Goal: Submit feedback/report problem

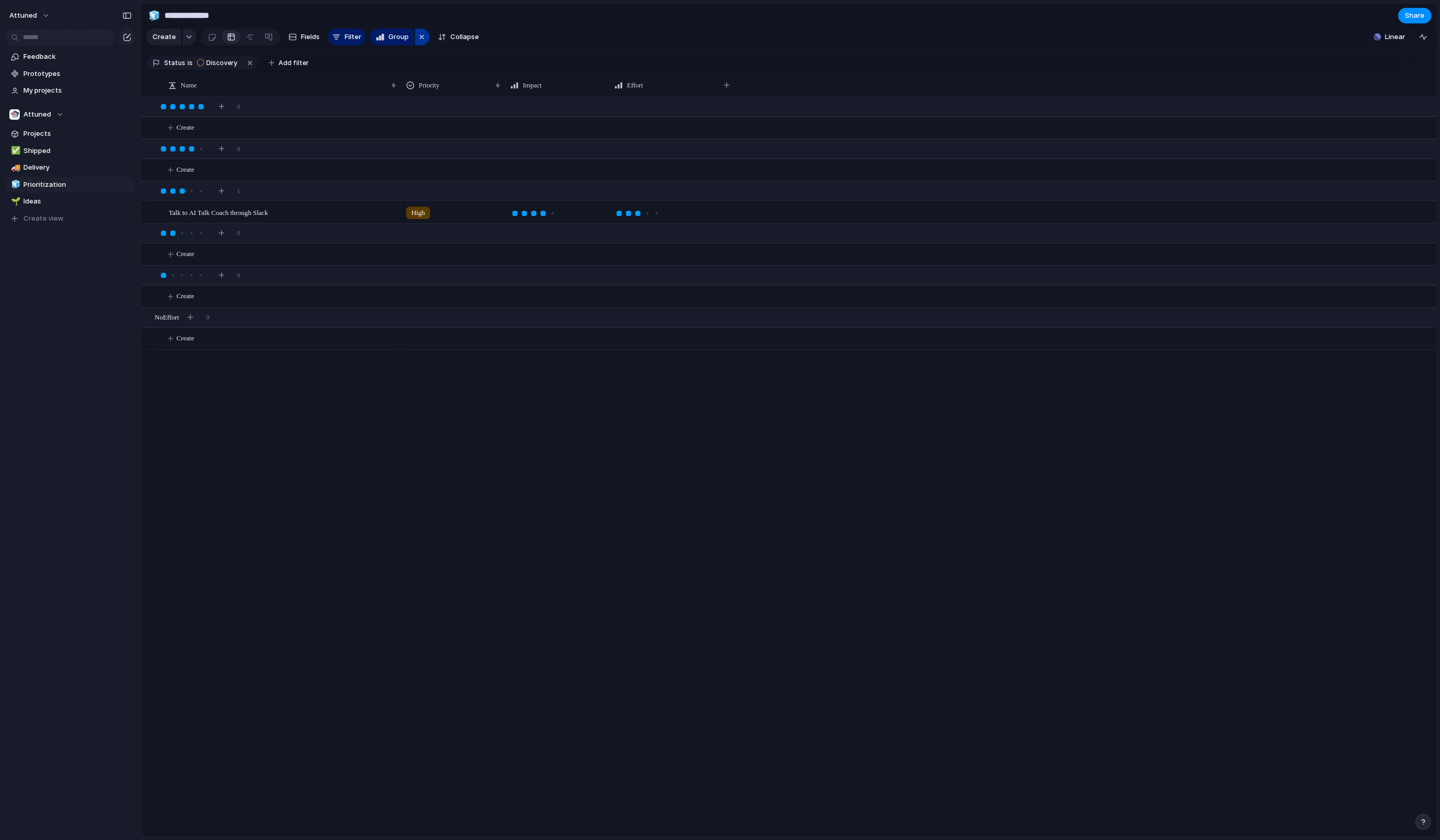
click at [419, 43] on div "button" at bounding box center [422, 37] width 8 height 12
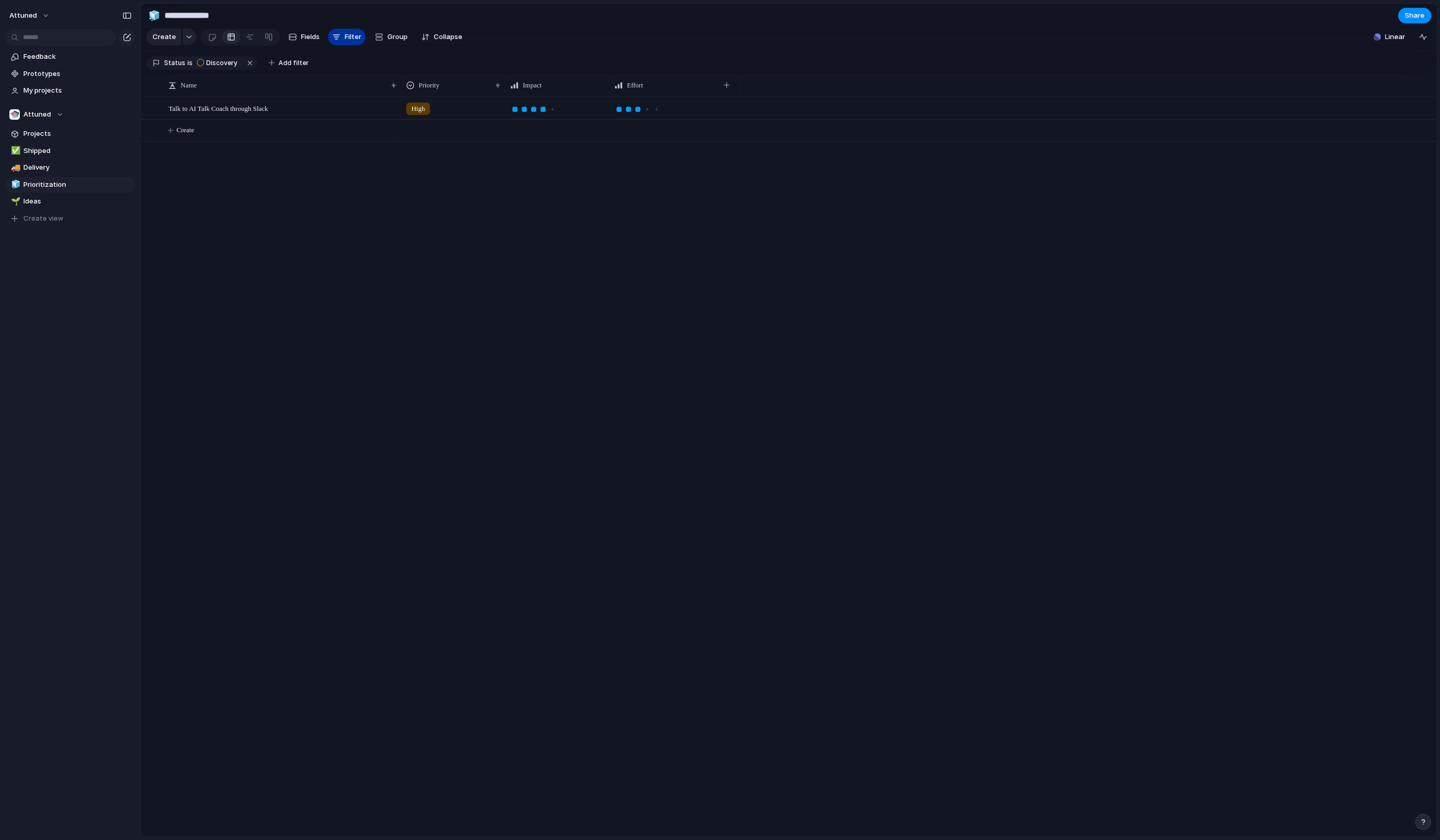
click at [352, 42] on span "Filter" at bounding box center [353, 37] width 16 height 10
click at [37, 138] on span "Projects" at bounding box center [77, 134] width 108 height 10
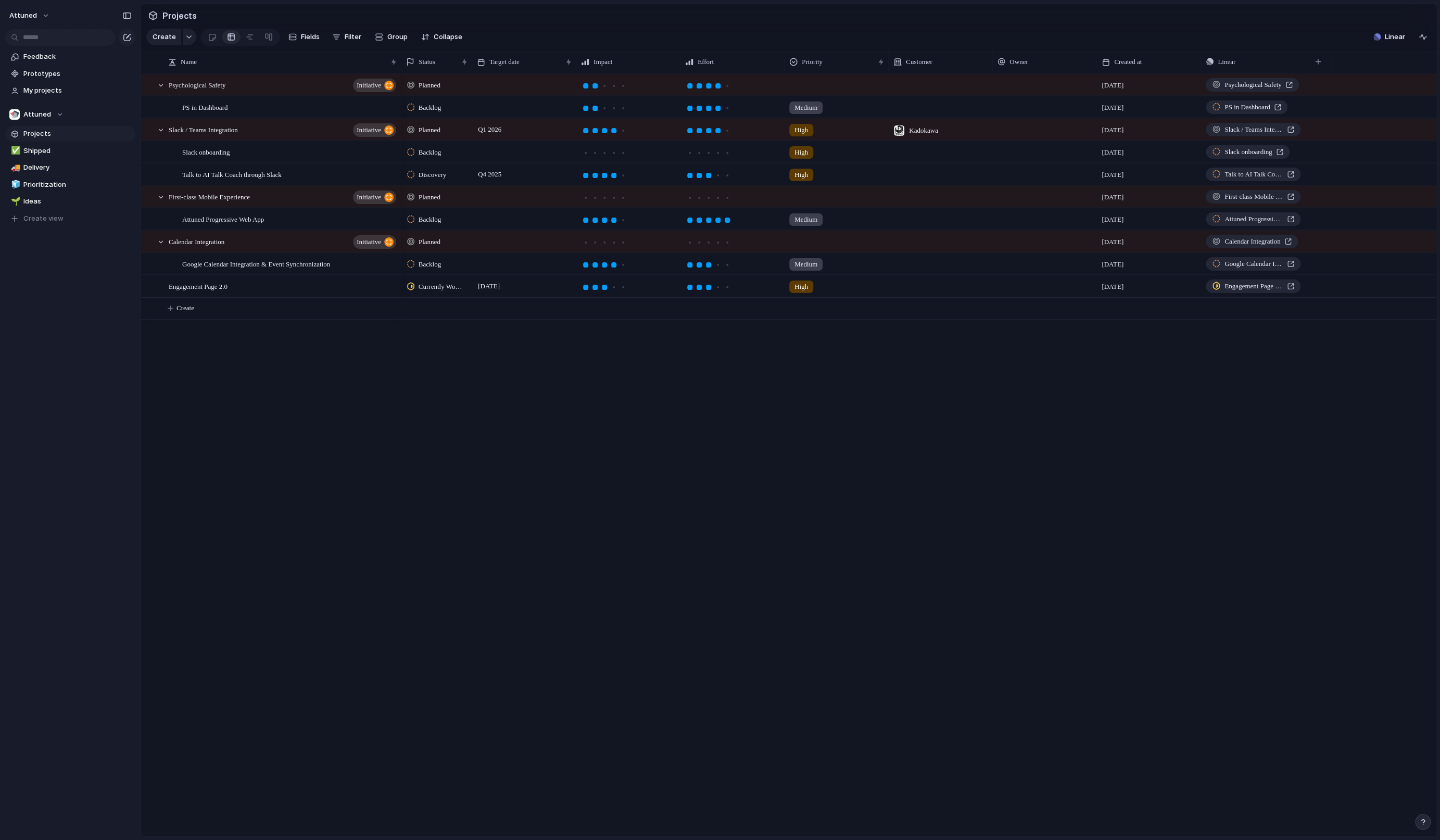
click at [498, 365] on div "Discovery Q4 2025 High 29 September Talk to AI Talk Coach through Slack Planned…" at bounding box center [919, 455] width 1035 height 763
click at [491, 372] on div "Discovery Q4 2025 High 29 September Talk to AI Talk Coach through Slack Planned…" at bounding box center [919, 455] width 1035 height 763
click at [34, 18] on span "Attuned" at bounding box center [23, 15] width 27 height 10
click at [33, 38] on span "Settings" at bounding box center [38, 39] width 29 height 10
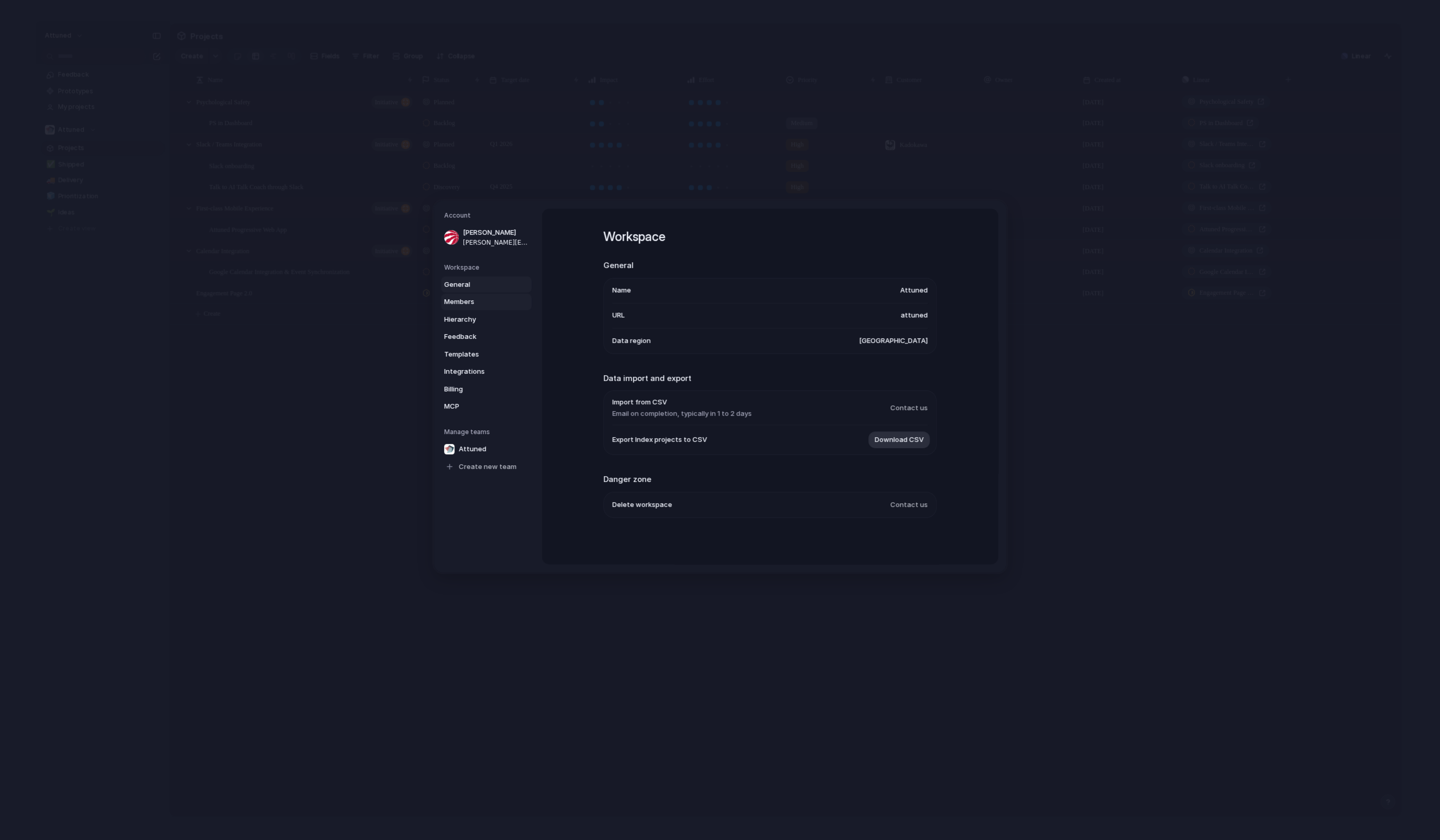
click at [450, 309] on link "Members" at bounding box center [486, 301] width 91 height 16
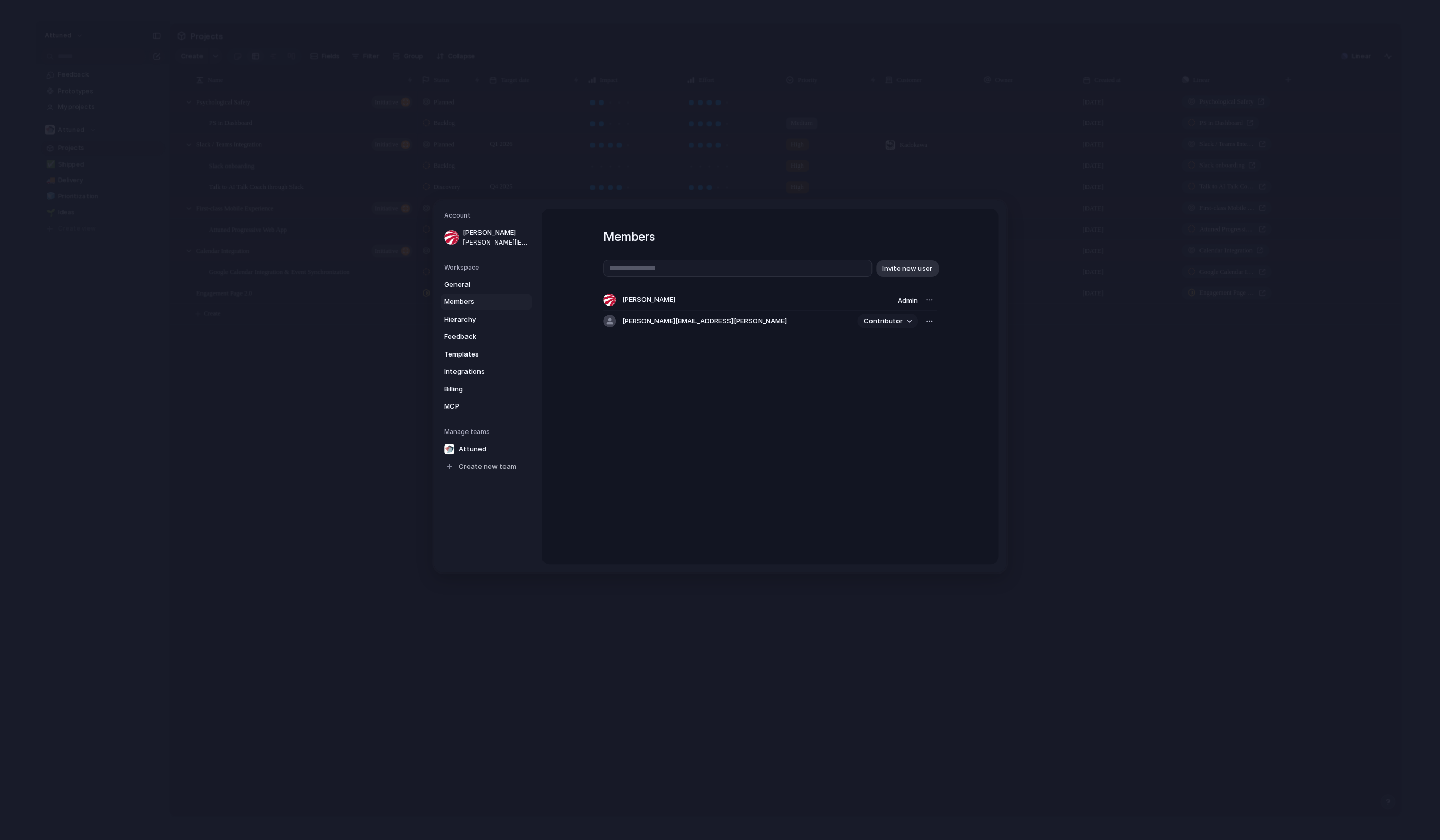
click at [879, 325] on span "Contributor" at bounding box center [883, 320] width 39 height 10
click at [882, 346] on span "Admin" at bounding box center [873, 343] width 20 height 10
click at [786, 376] on div "Members Invite new user Lorenzo de Lara Admin casey.wahl@attuned.ai Admin" at bounding box center [770, 386] width 456 height 355
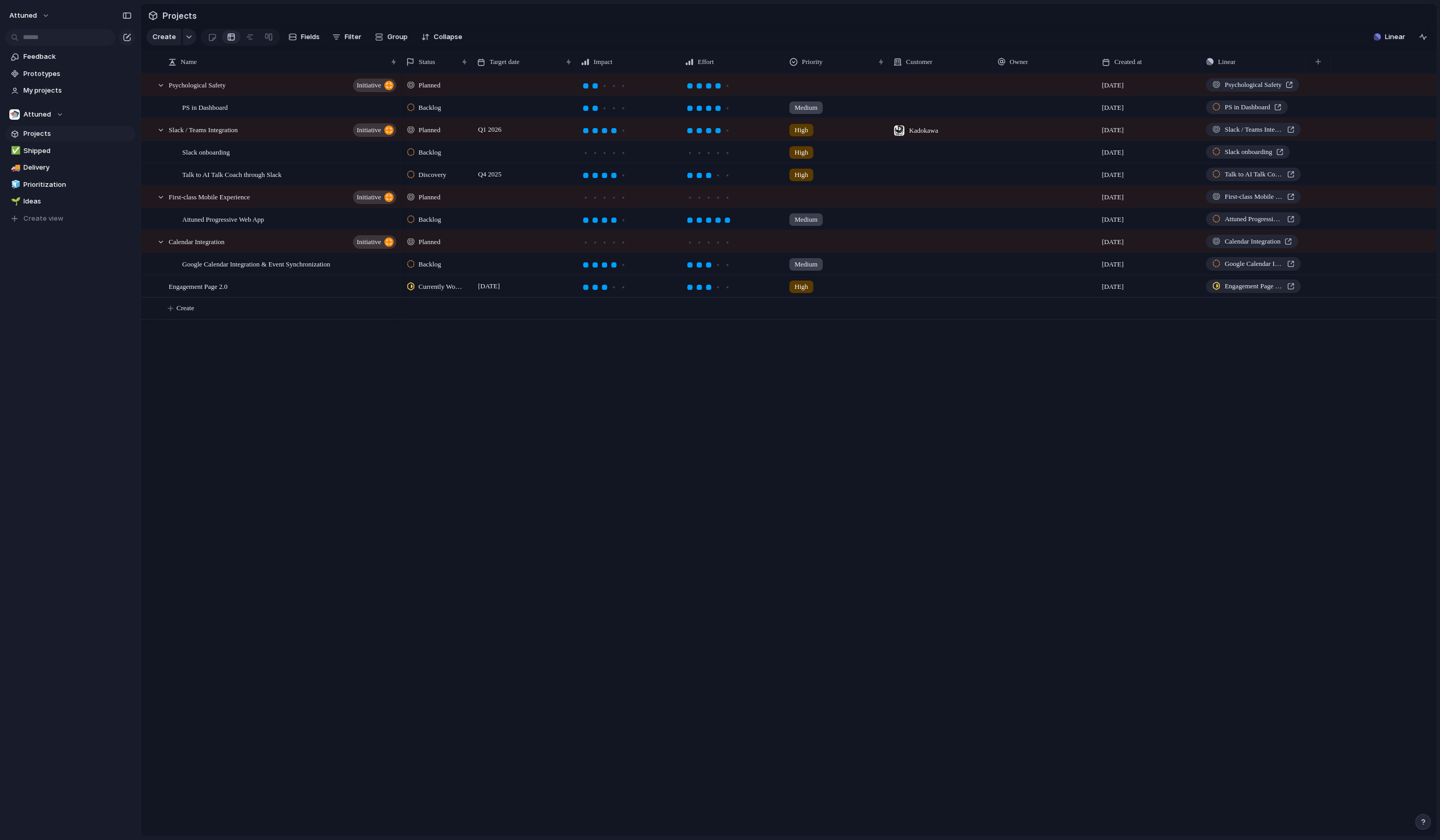
click at [512, 350] on div "Discovery Q4 2025 High 29 September Talk to AI Talk Coach through Slack Planned…" at bounding box center [919, 455] width 1035 height 763
click at [355, 368] on div "Talk to AI Talk Coach through Slack Psychological Safety initiative PS in Dashb…" at bounding box center [789, 455] width 1295 height 763
click at [54, 92] on span "My projects" at bounding box center [77, 90] width 108 height 10
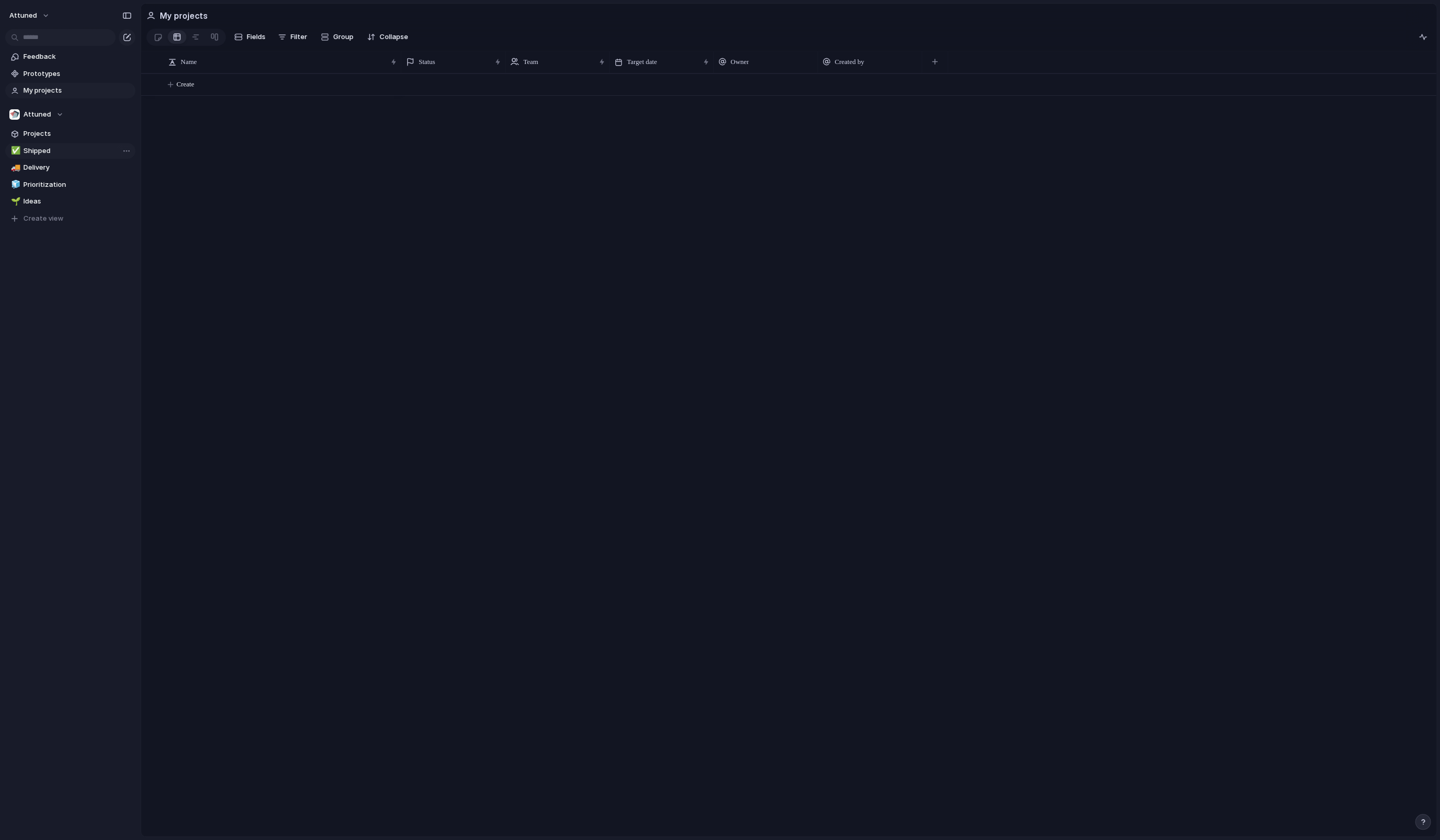
click at [55, 155] on span "Shipped" at bounding box center [77, 151] width 108 height 10
click at [61, 172] on span "Delivery" at bounding box center [77, 167] width 108 height 10
click at [53, 149] on span "Shipped" at bounding box center [77, 151] width 108 height 10
type input "*******"
click at [1383, 45] on button "Linear" at bounding box center [1389, 37] width 40 height 16
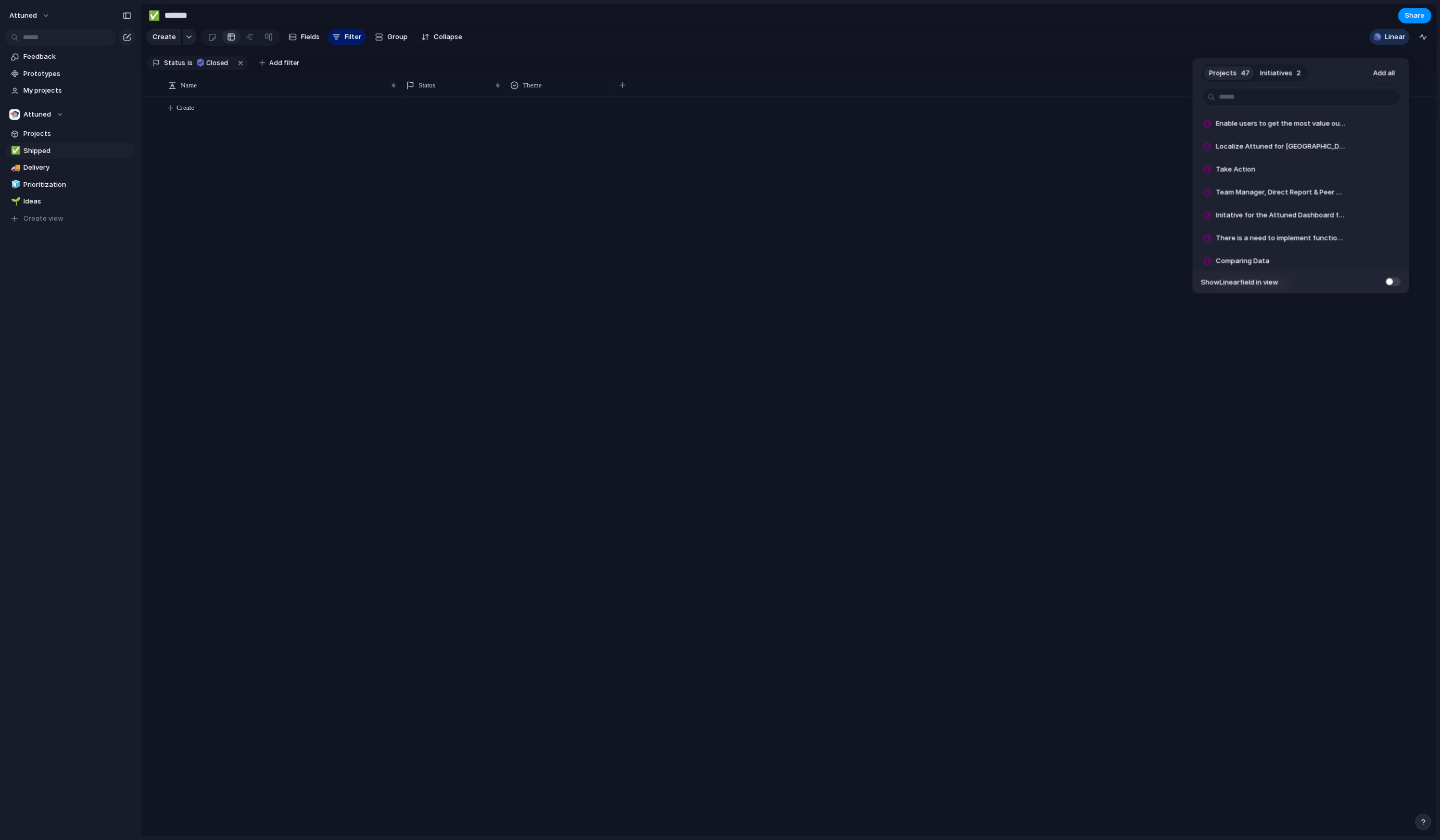
click at [1139, 217] on div "Projects 47 Initiatives 2 Add all Enable users to get the most value out of the…" at bounding box center [720, 420] width 1440 height 840
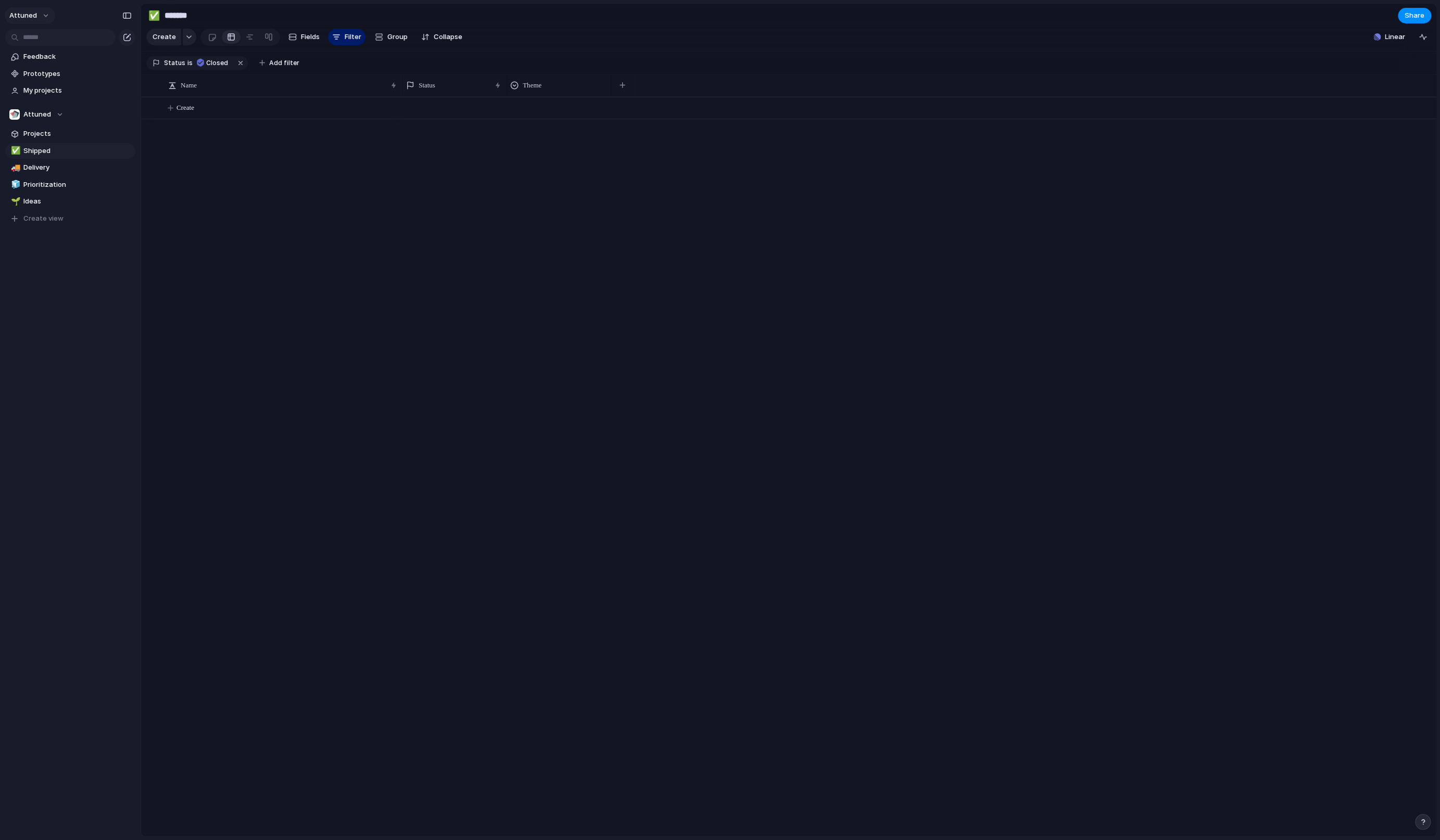
click at [34, 14] on span "Attuned" at bounding box center [23, 15] width 27 height 10
click at [276, 196] on div "Settings Invite members Change theme Sign out" at bounding box center [720, 420] width 1440 height 840
click at [296, 156] on div "Create" at bounding box center [789, 466] width 1295 height 740
click at [375, 335] on div "Create" at bounding box center [789, 466] width 1295 height 740
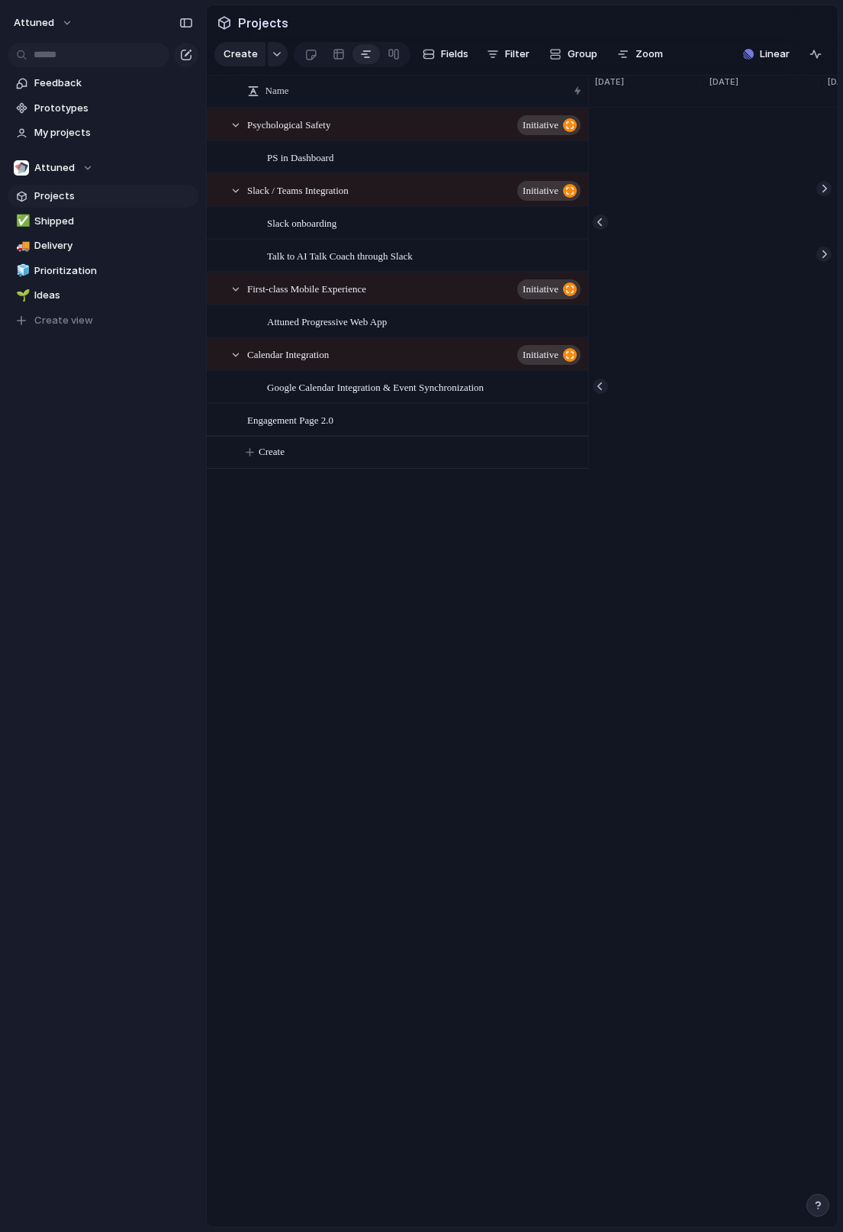
scroll to position [0, 3835]
click at [52, 30] on button "Attuned" at bounding box center [44, 23] width 74 height 24
click at [56, 30] on div "Settings Invite members Change theme Sign out" at bounding box center [421, 616] width 843 height 1232
click at [50, 20] on span "Attuned" at bounding box center [34, 22] width 40 height 15
click at [66, 57] on span "Settings" at bounding box center [56, 57] width 42 height 15
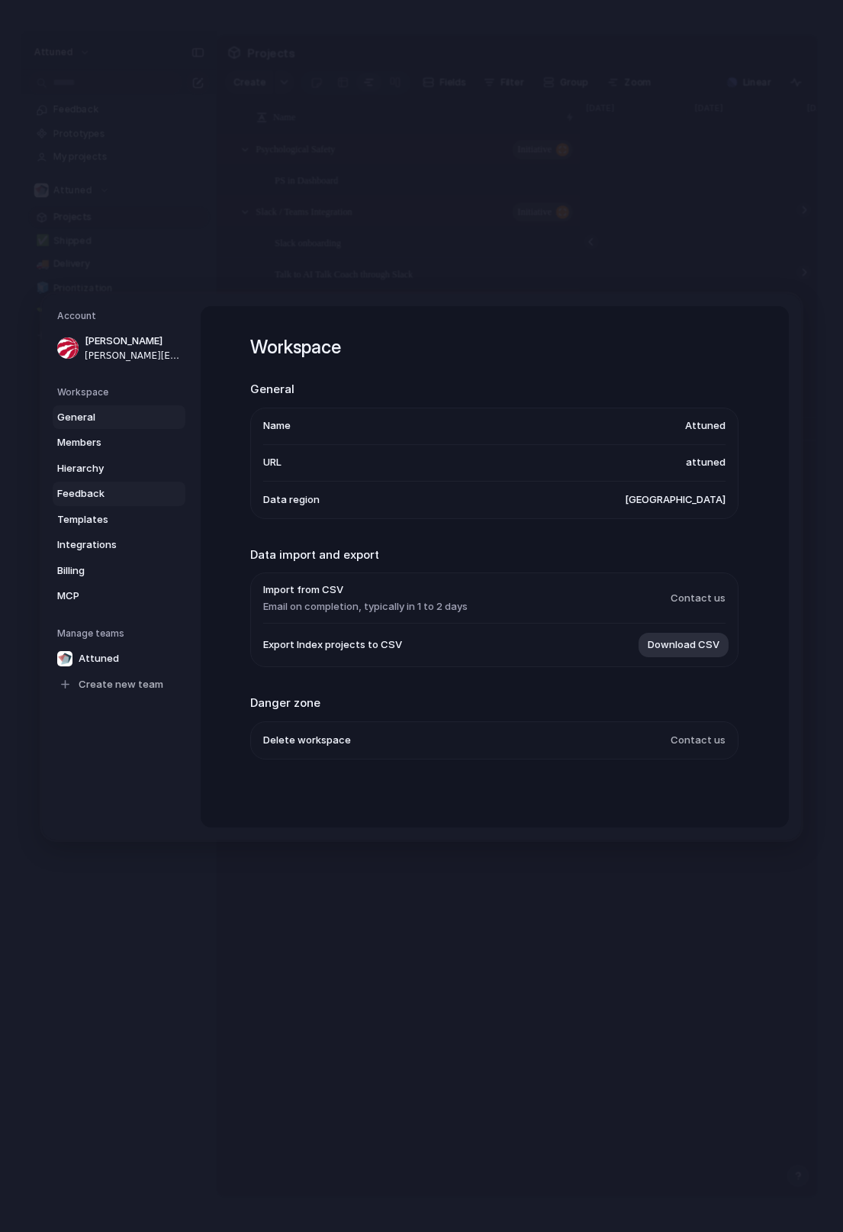
click at [108, 494] on span "Feedback" at bounding box center [106, 493] width 98 height 15
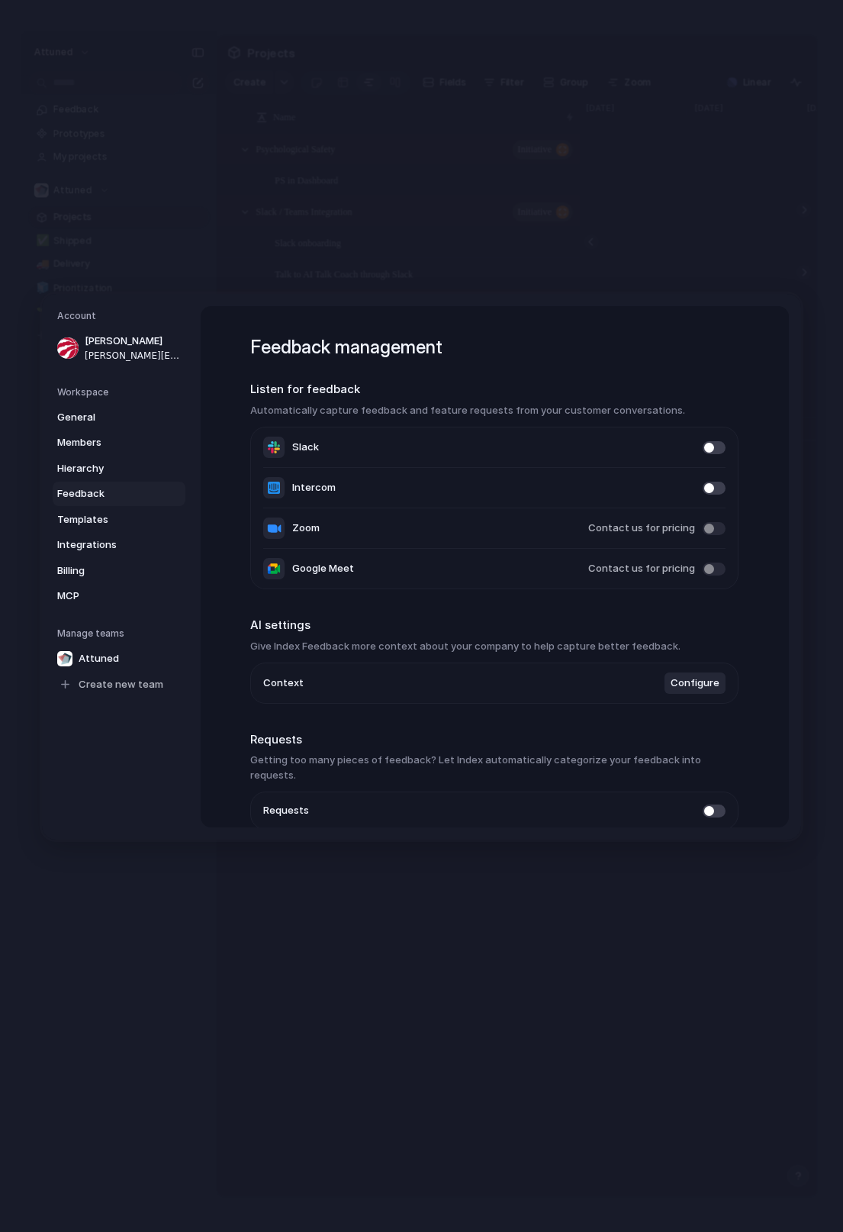
scroll to position [60, 0]
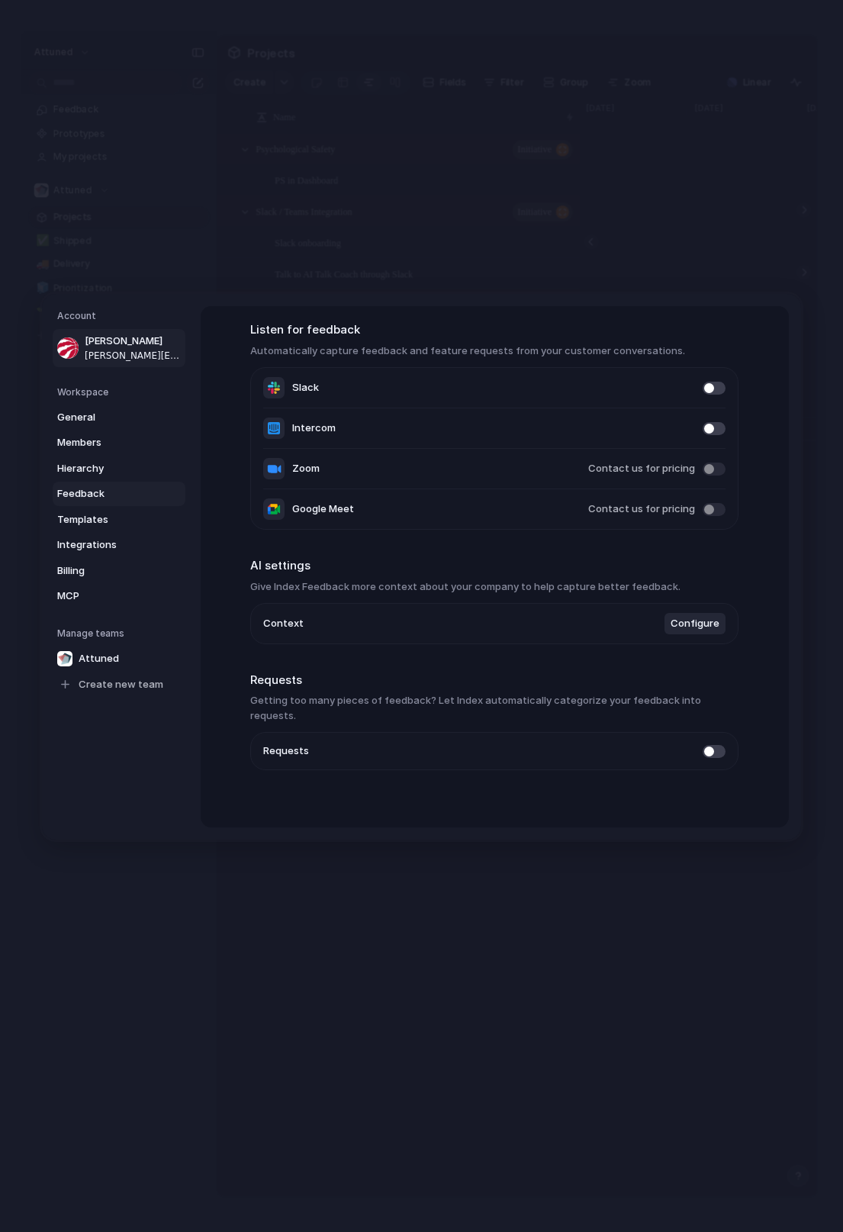
click at [147, 344] on span "[PERSON_NAME]" at bounding box center [134, 341] width 98 height 15
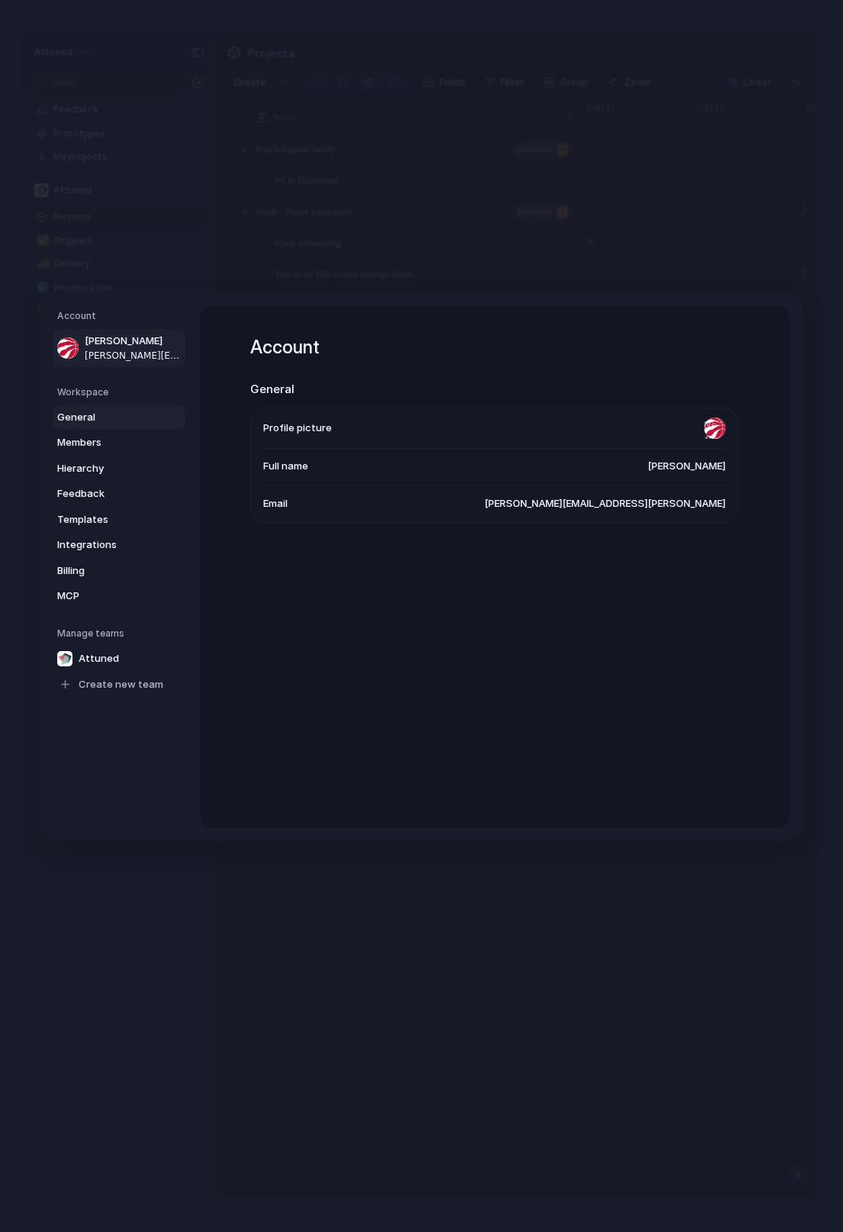
click at [108, 415] on span "General" at bounding box center [106, 416] width 98 height 15
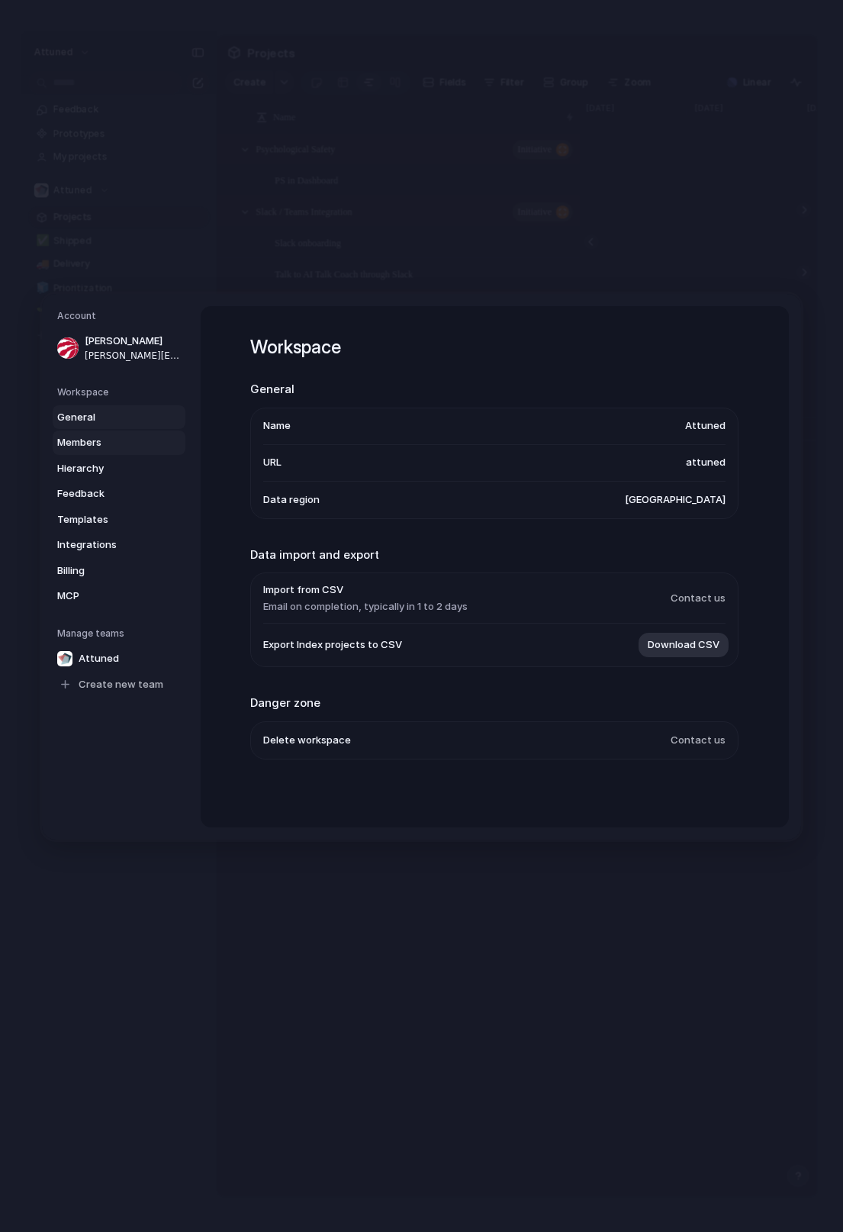
click at [118, 437] on span "Members" at bounding box center [106, 442] width 98 height 15
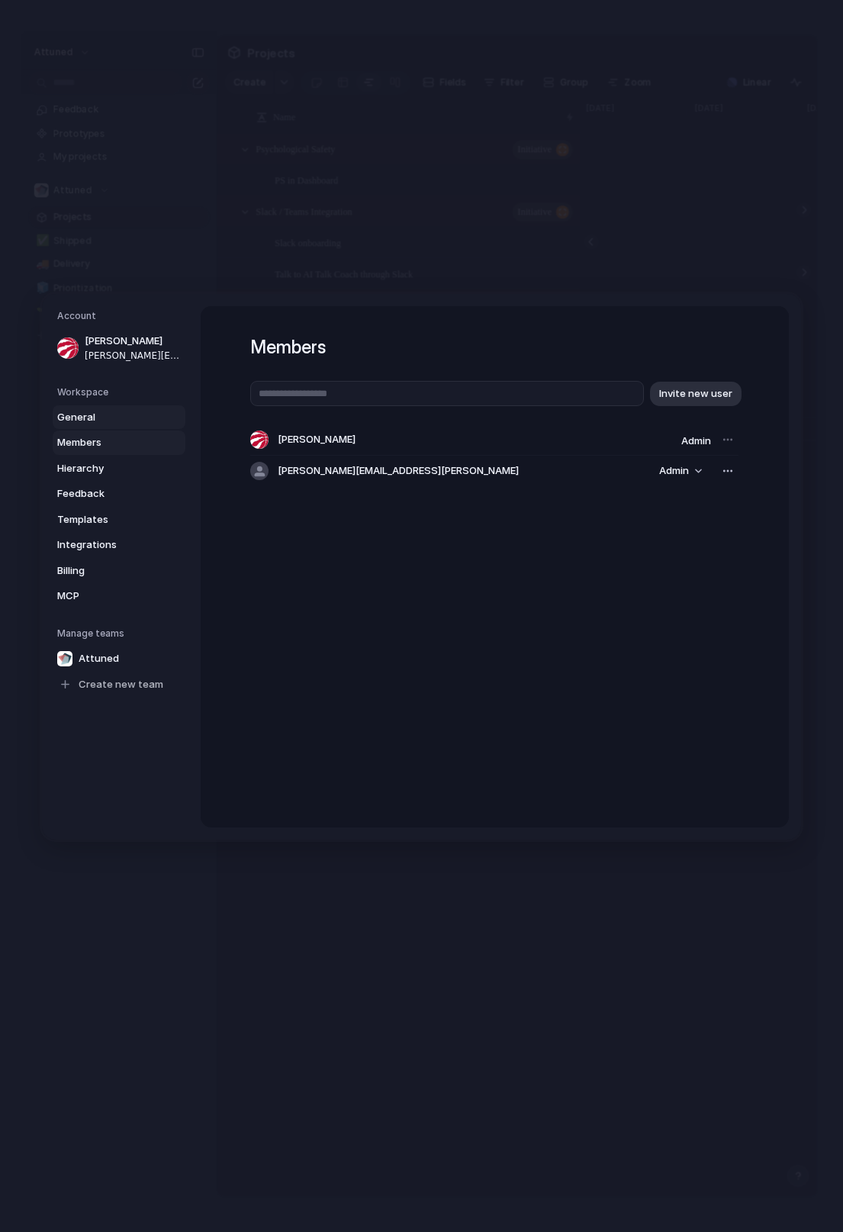
click at [108, 417] on span "General" at bounding box center [106, 416] width 98 height 15
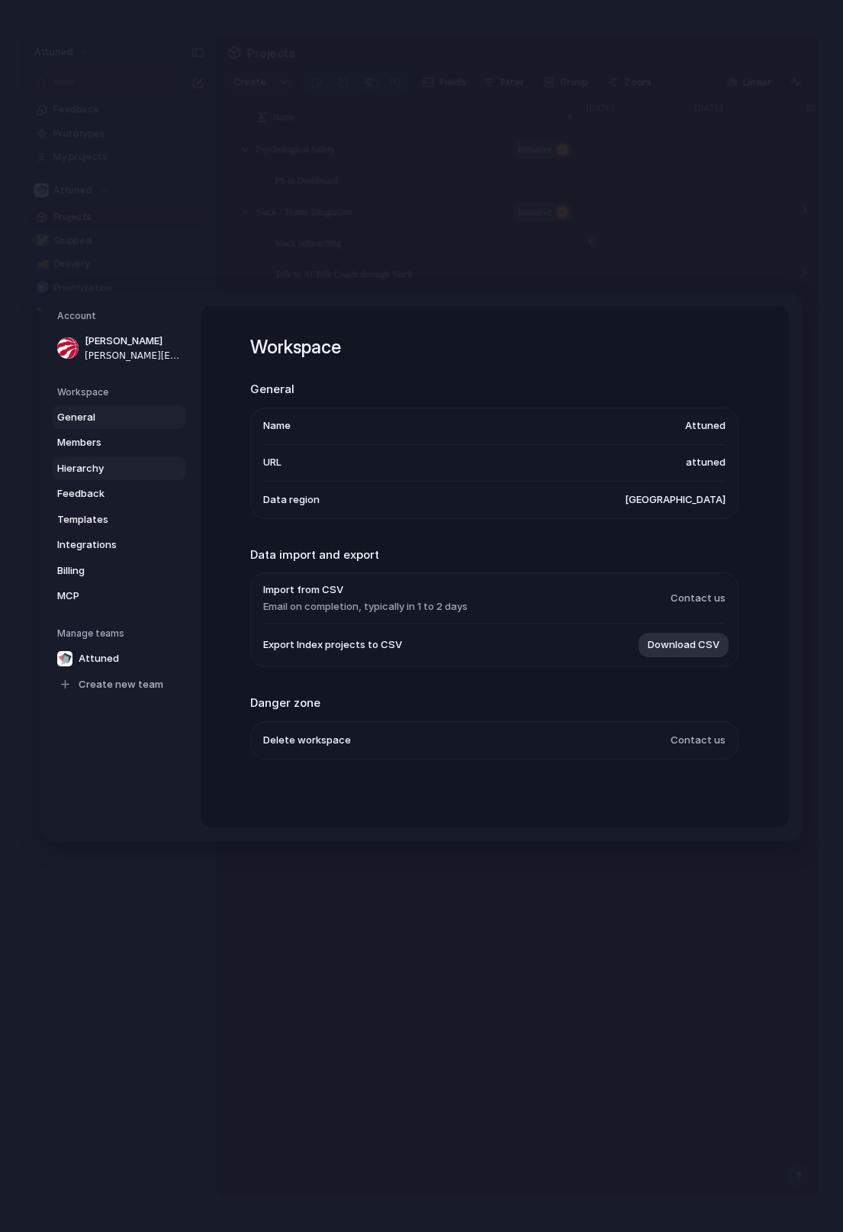
click at [95, 466] on span "Hierarchy" at bounding box center [106, 467] width 98 height 15
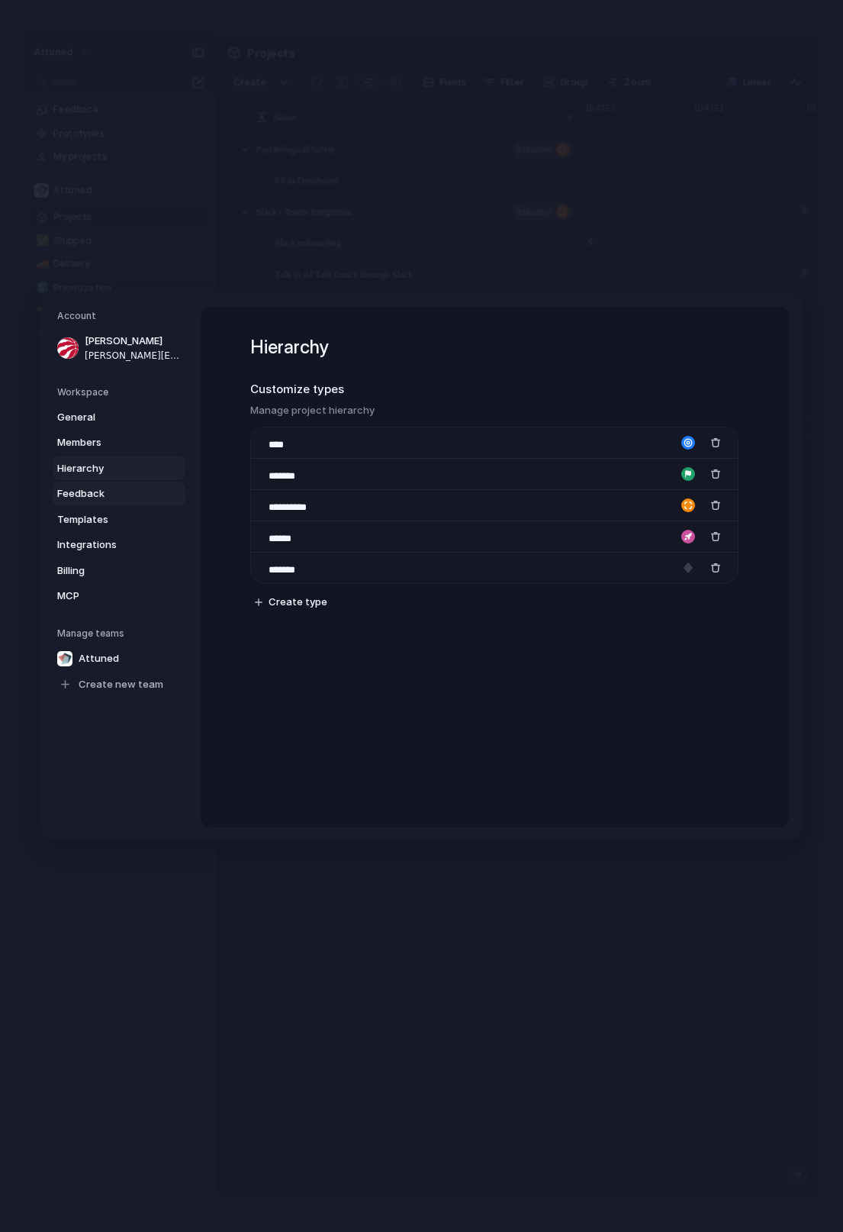
click at [100, 495] on span "Feedback" at bounding box center [106, 493] width 98 height 15
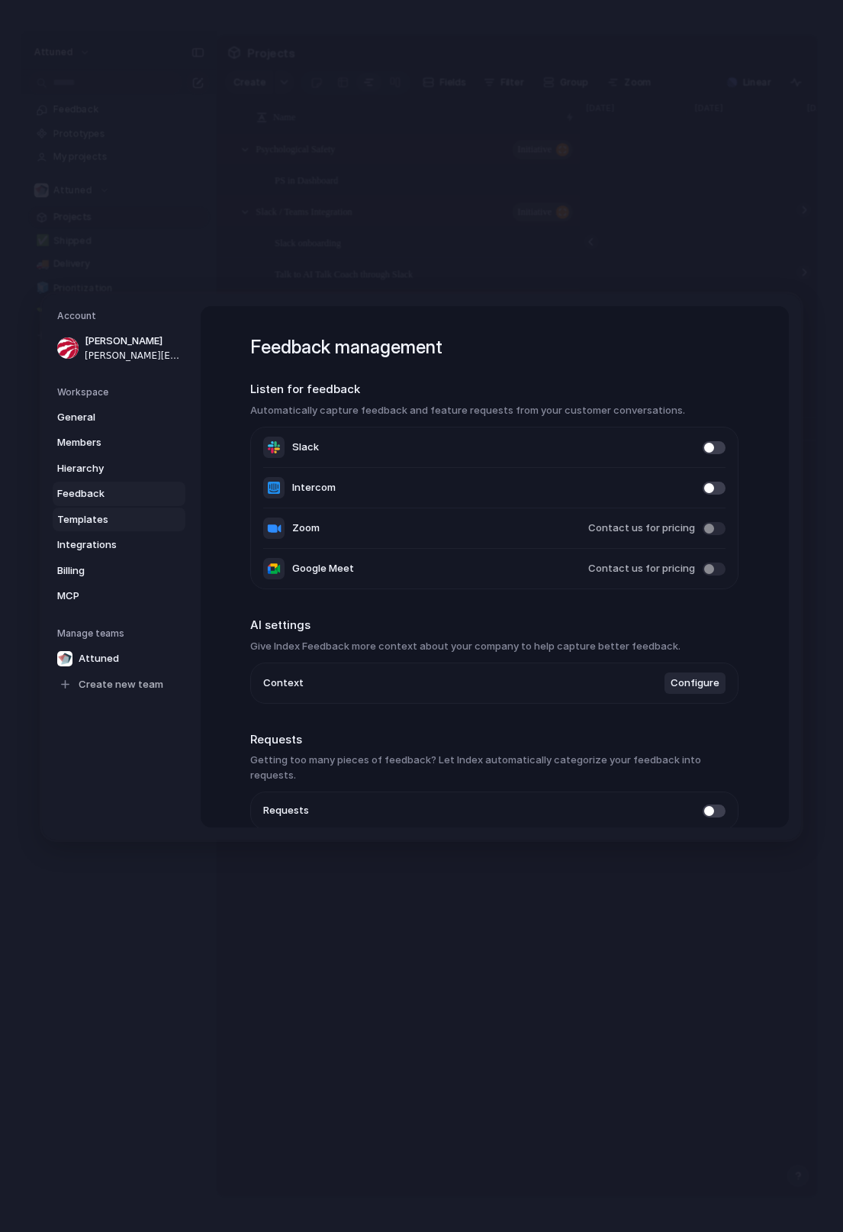
click at [105, 522] on span "Templates" at bounding box center [106, 518] width 98 height 15
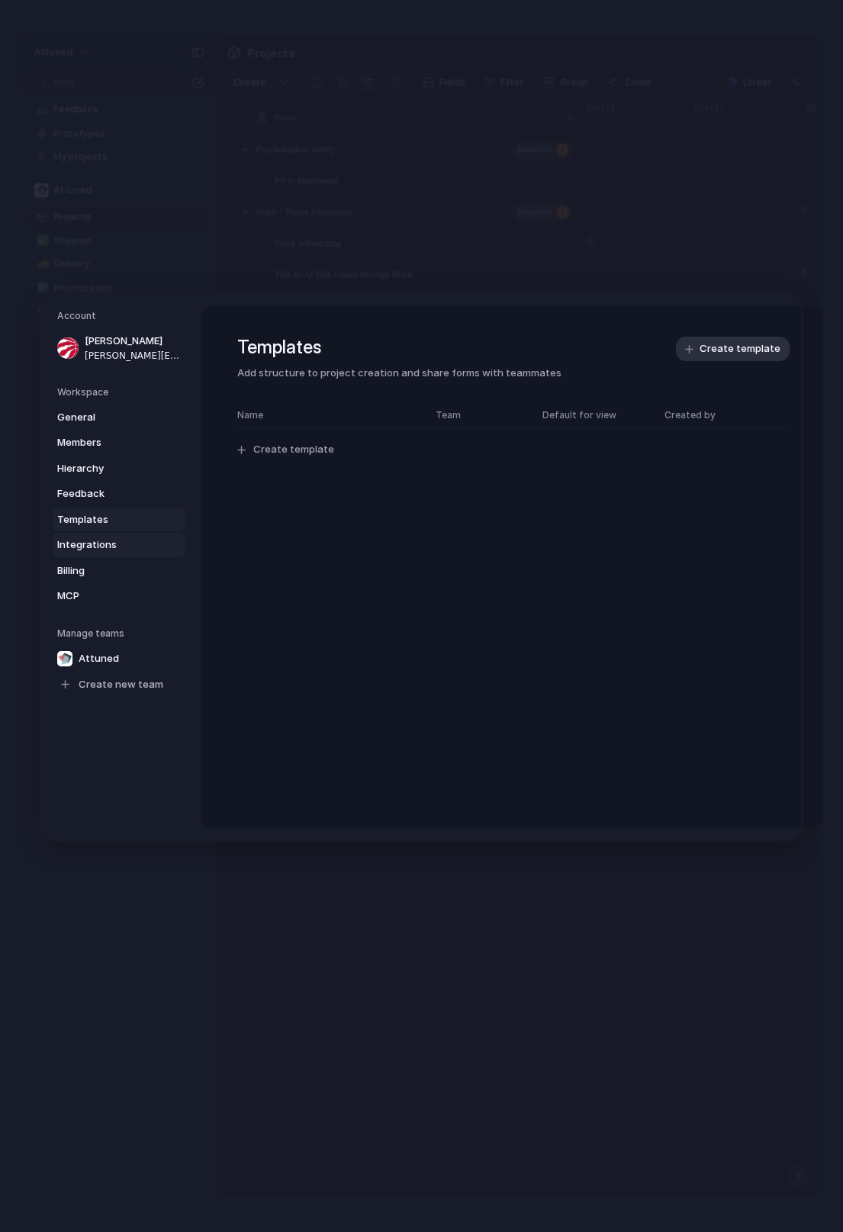
click at [109, 537] on span "Integrations" at bounding box center [106, 544] width 98 height 15
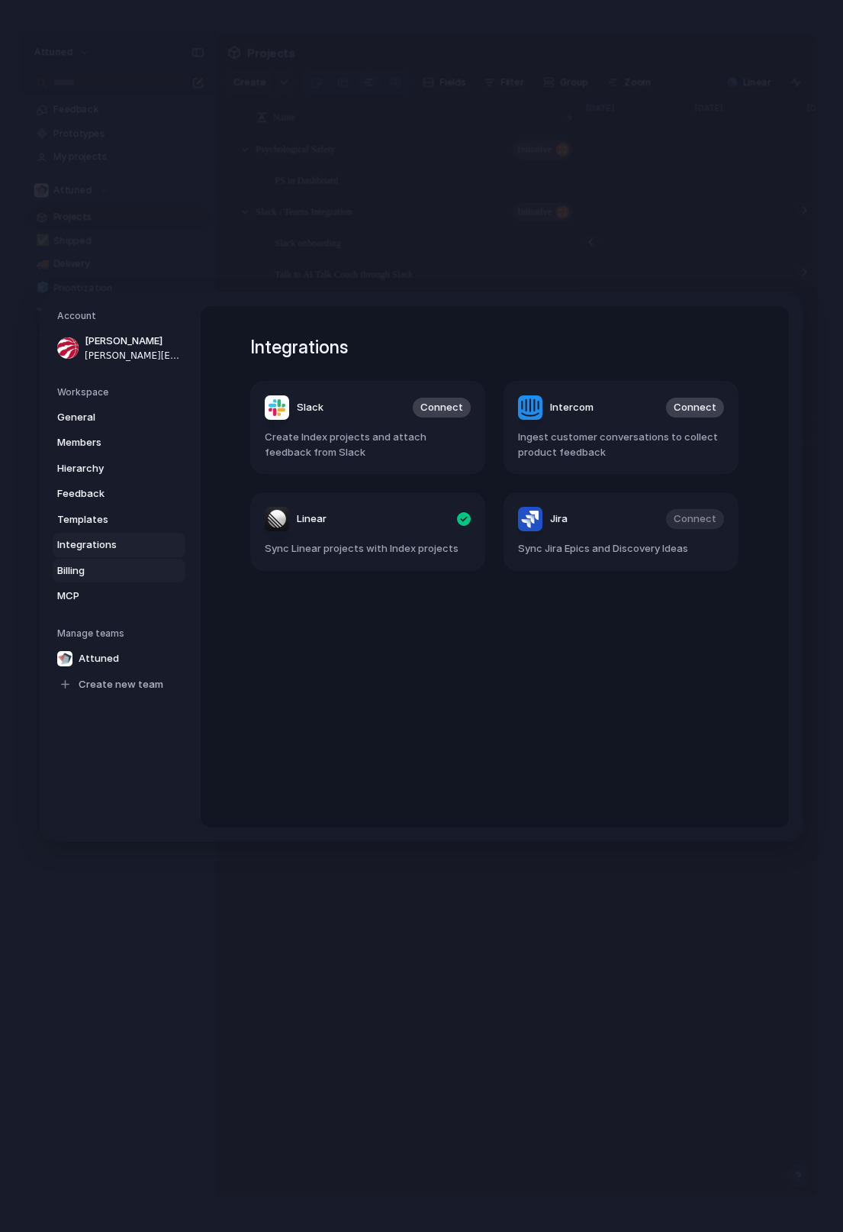
click at [95, 565] on span "Billing" at bounding box center [106, 570] width 98 height 15
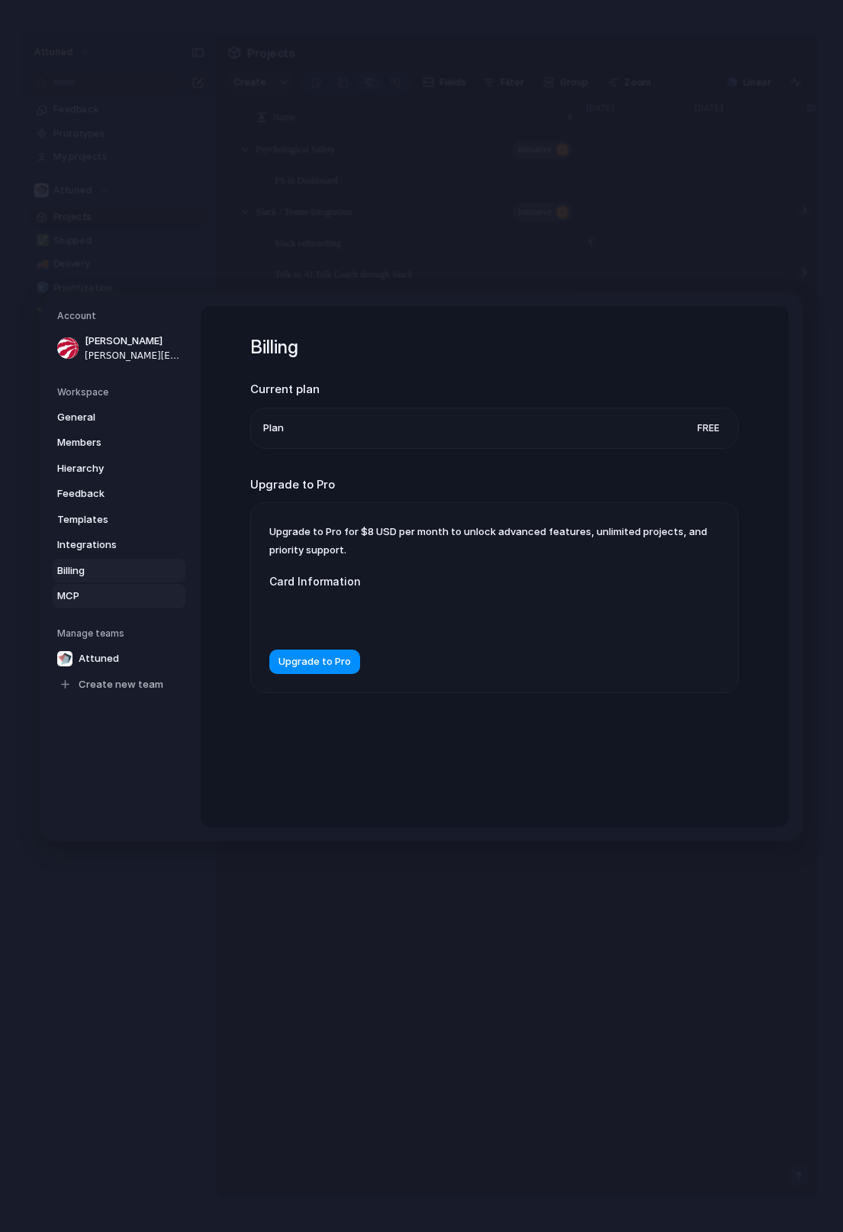
click at [98, 595] on span "MCP" at bounding box center [106, 596] width 98 height 15
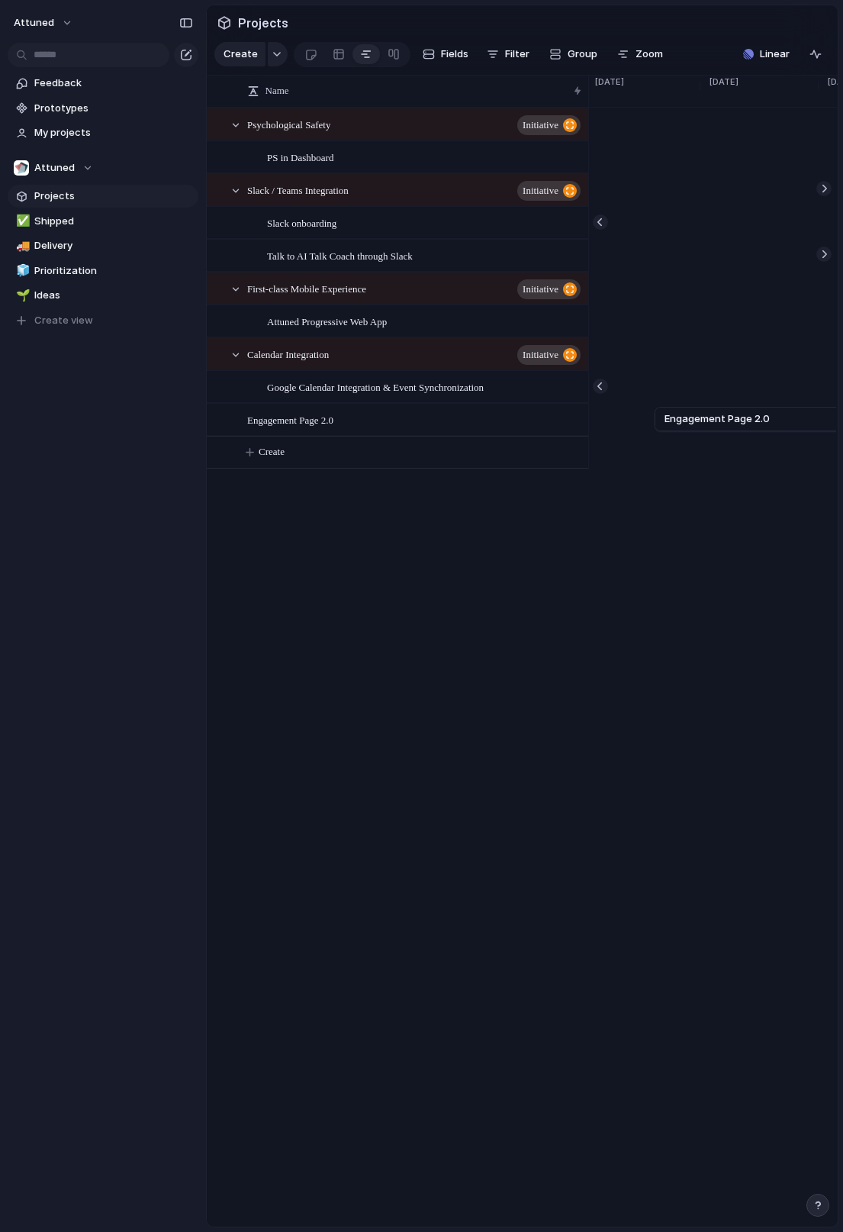
scroll to position [0, 3835]
click at [825, 1201] on button "button" at bounding box center [818, 1205] width 23 height 23
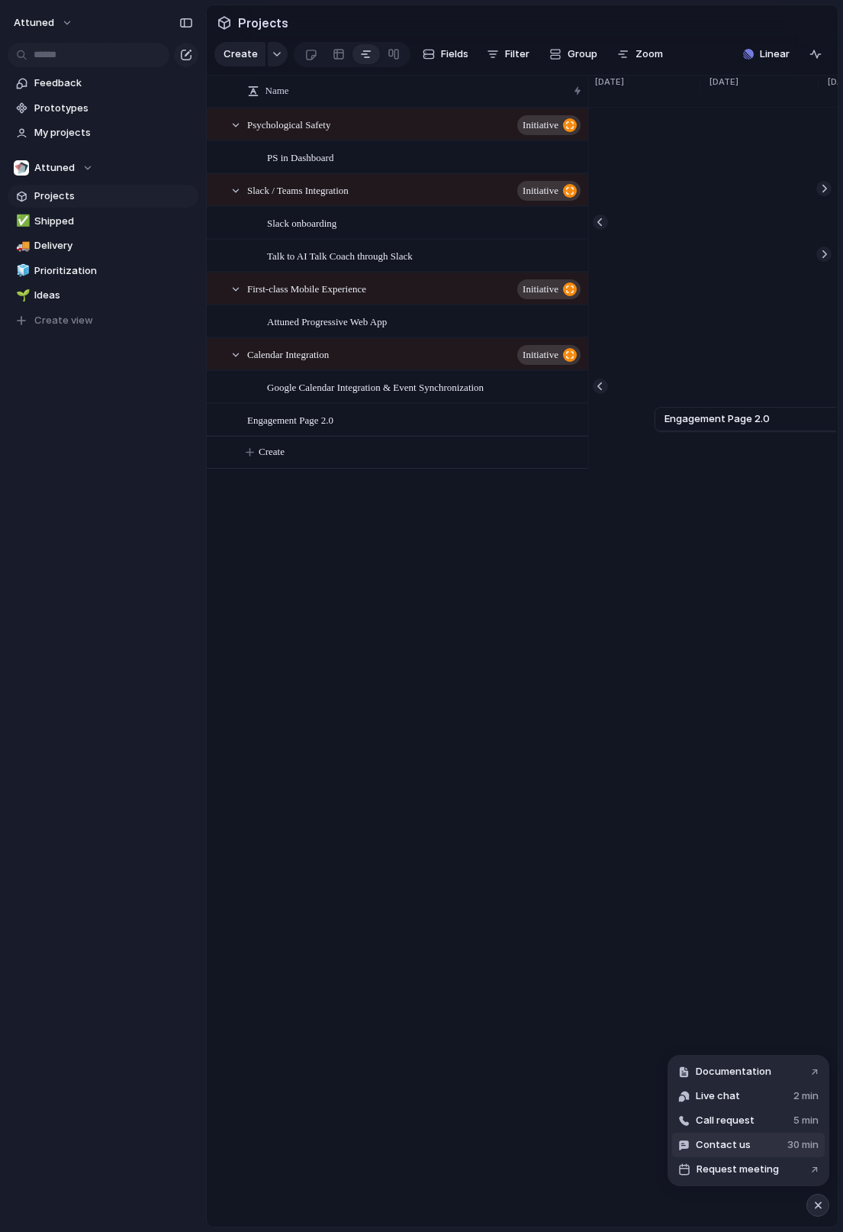
click at [734, 1141] on span "Contact us" at bounding box center [723, 1144] width 55 height 15
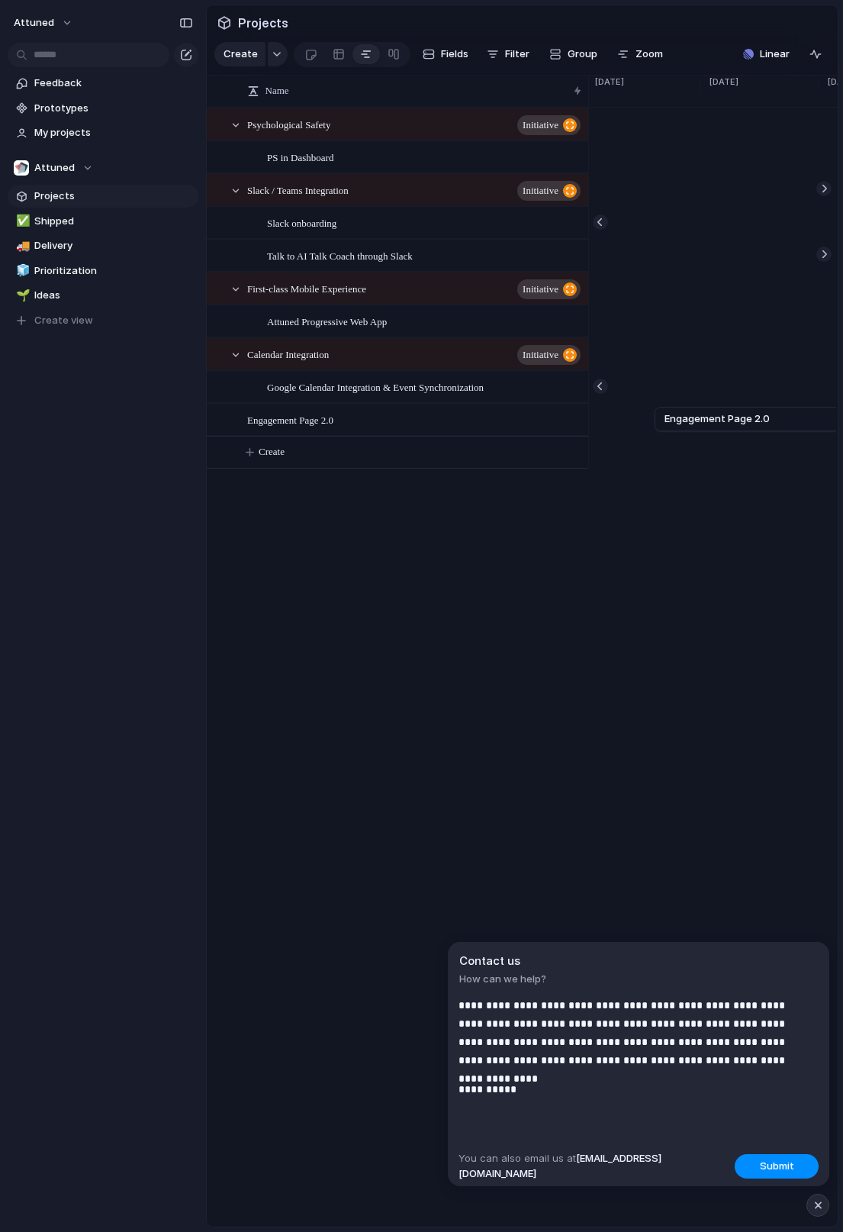
scroll to position [27, 0]
click at [547, 1048] on p "**********" at bounding box center [634, 1034] width 351 height 73
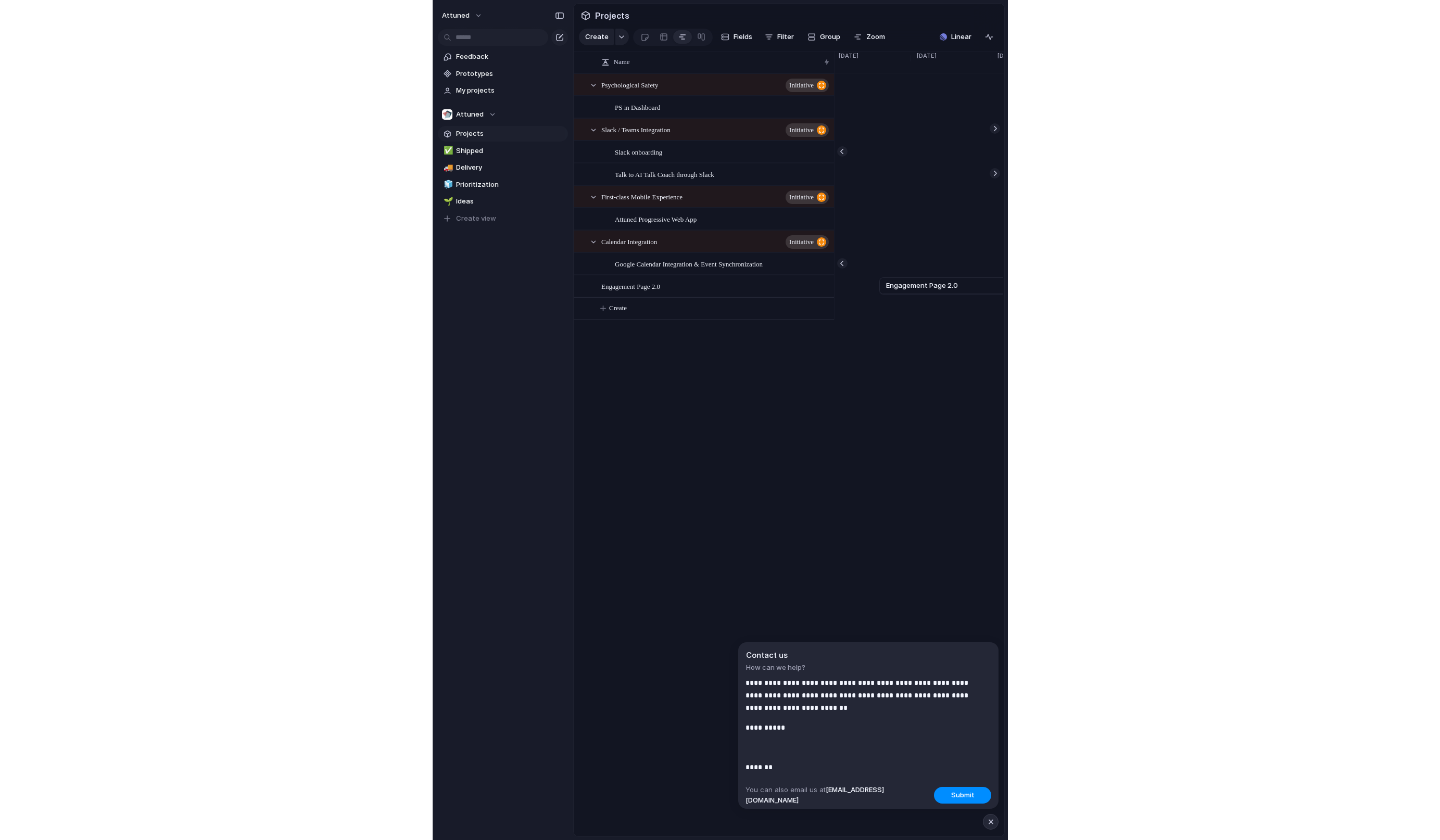
scroll to position [63, 0]
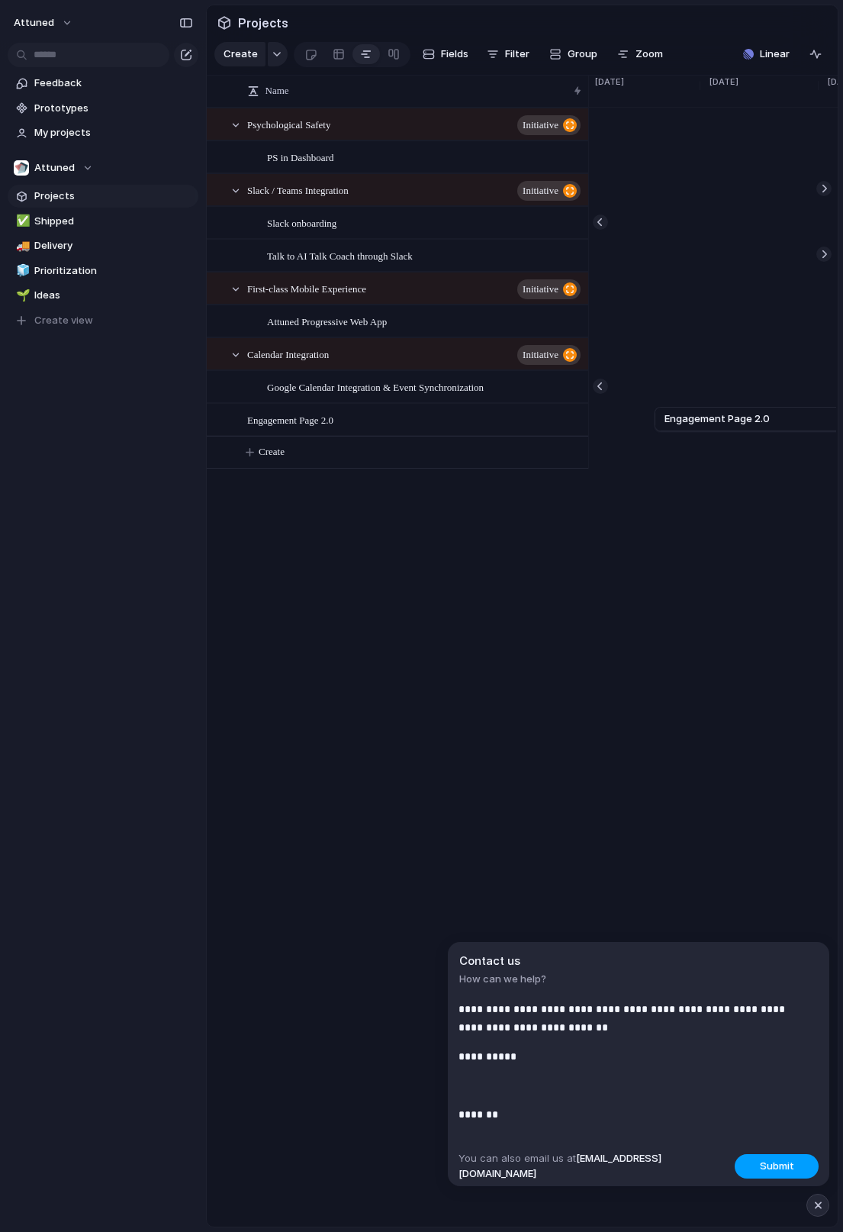
click at [783, 1166] on span "Submit" at bounding box center [777, 1166] width 34 height 15
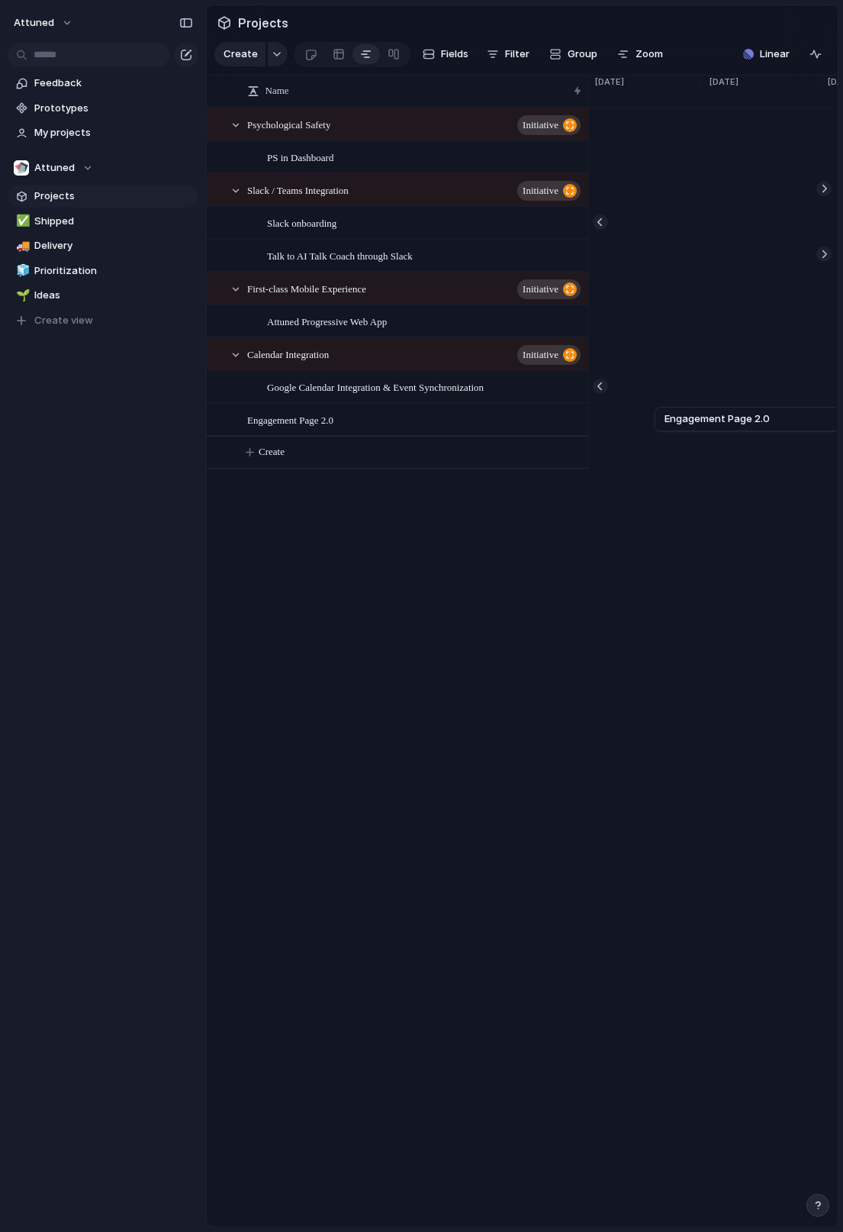
click at [669, 969] on div "Name Psychological Safety initiative PS in Dashboard Slack / Teams Integration …" at bounding box center [522, 652] width 631 height 1152
click at [466, 840] on div "Name Psychological Safety initiative PS in Dashboard Slack / Teams Integration …" at bounding box center [522, 652] width 631 height 1152
click at [425, 940] on div "Name Psychological Safety initiative PS in Dashboard Slack / Teams Integration …" at bounding box center [522, 652] width 631 height 1152
